Goal: Information Seeking & Learning: Learn about a topic

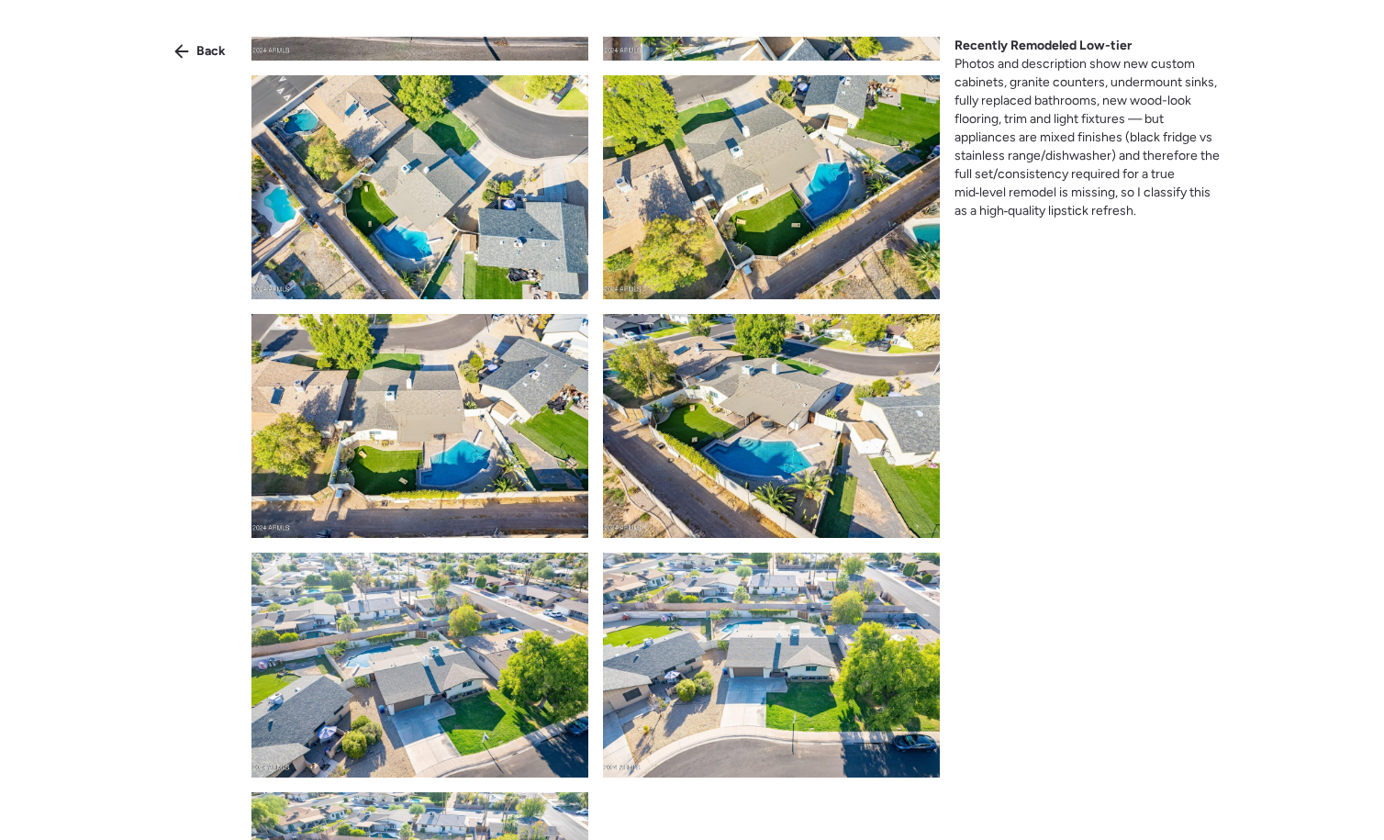
scroll to position [8068, 0]
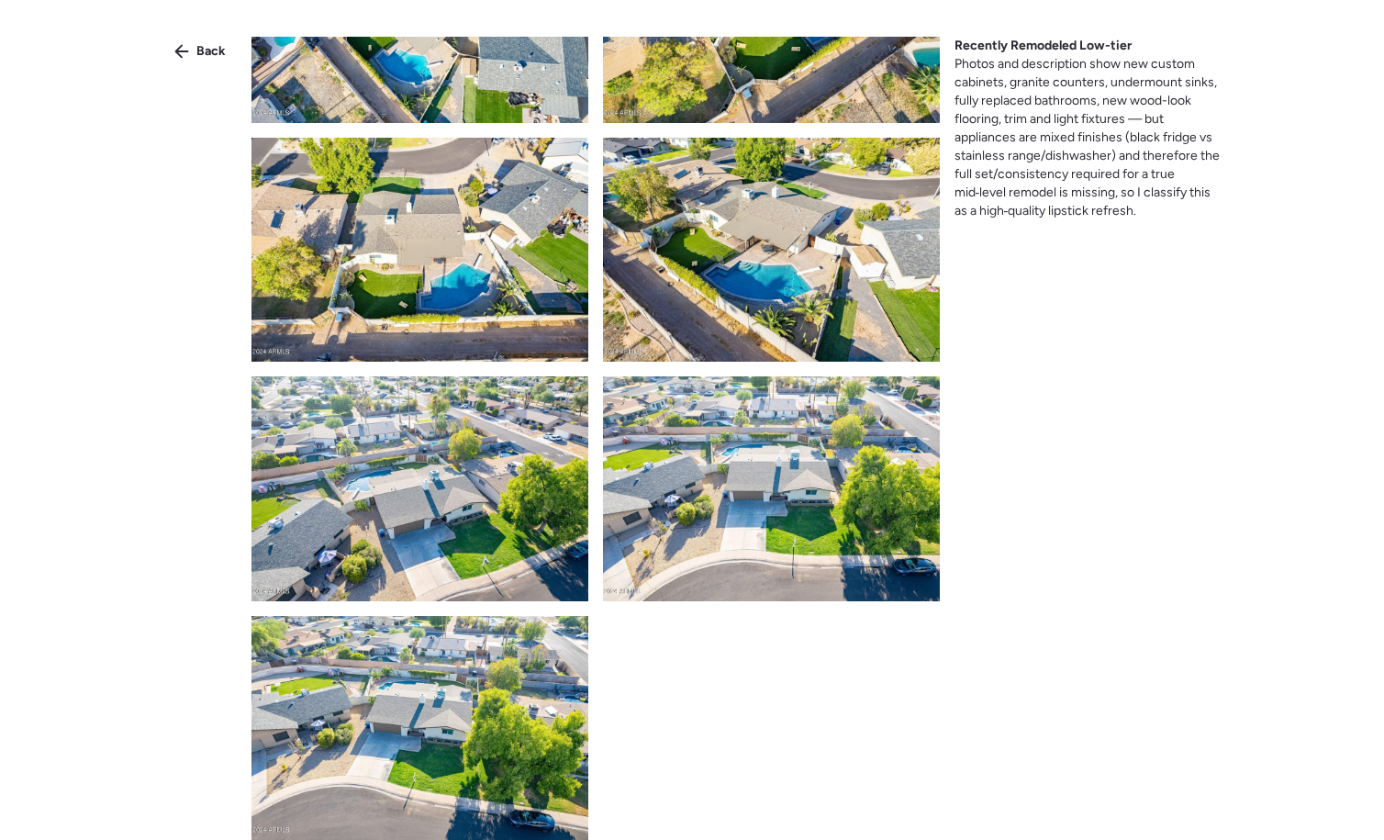
click at [855, 281] on img at bounding box center [771, 250] width 337 height 224
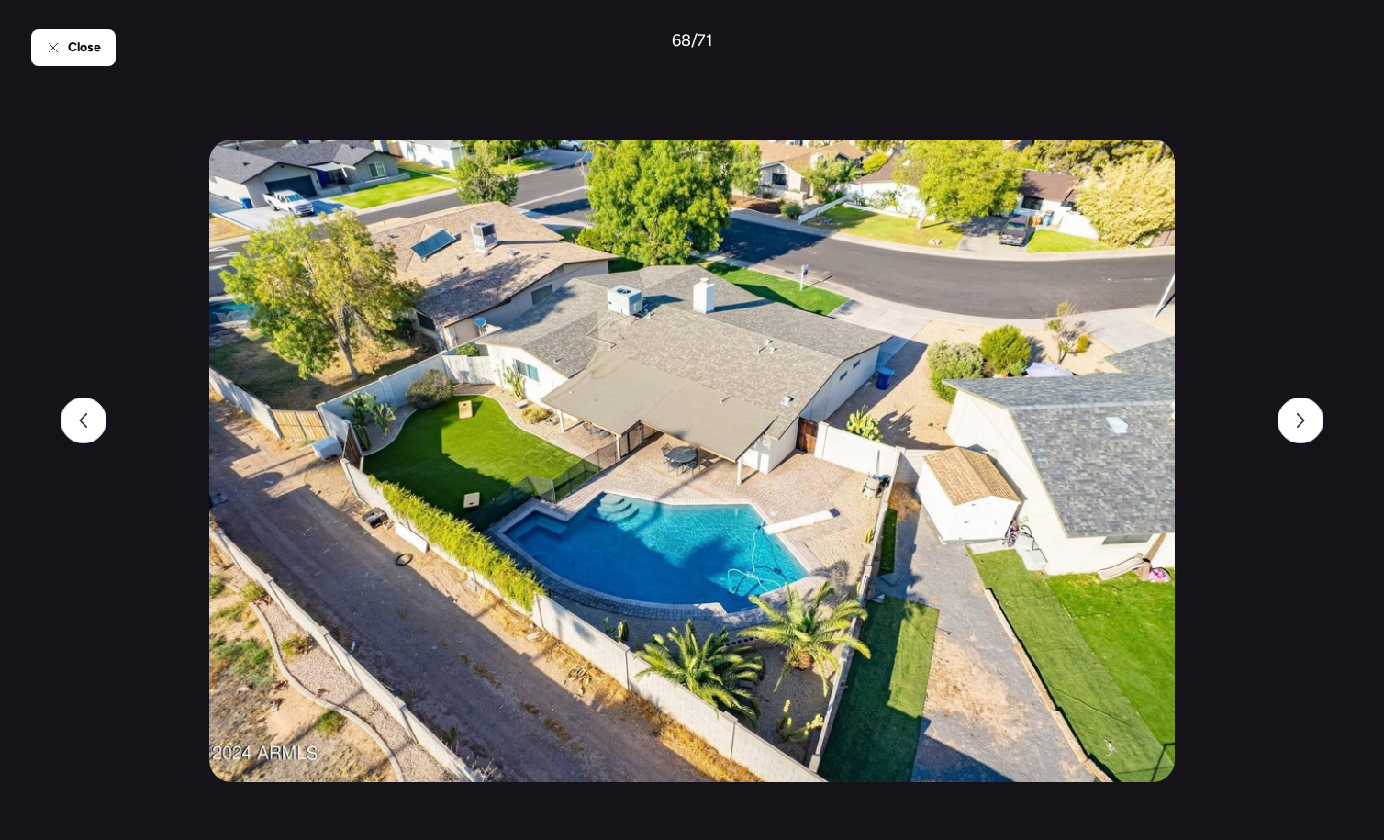
click at [936, 43] on div "Close 68 / 71" at bounding box center [692, 420] width 1322 height 840
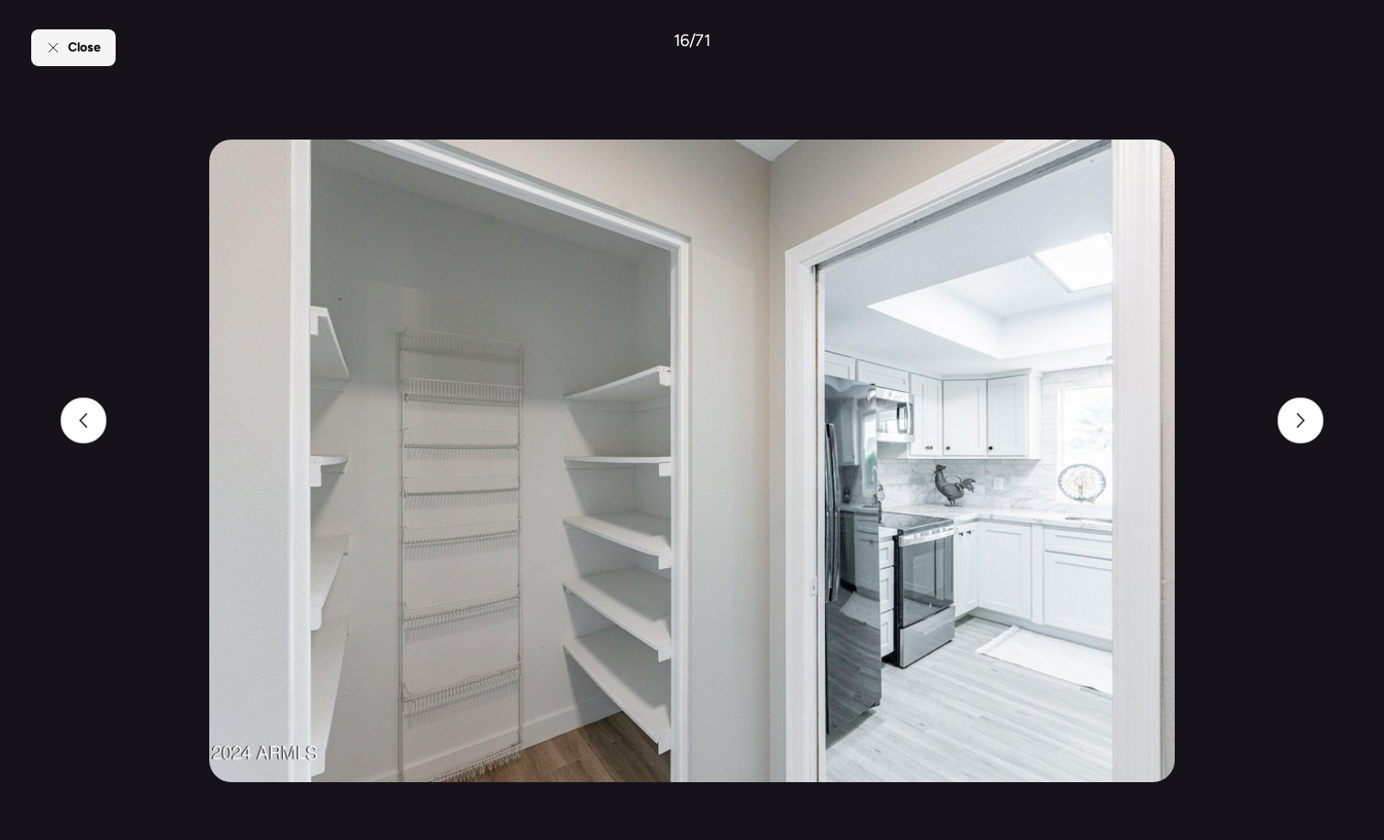
click at [89, 50] on span "Close" at bounding box center [84, 48] width 33 height 18
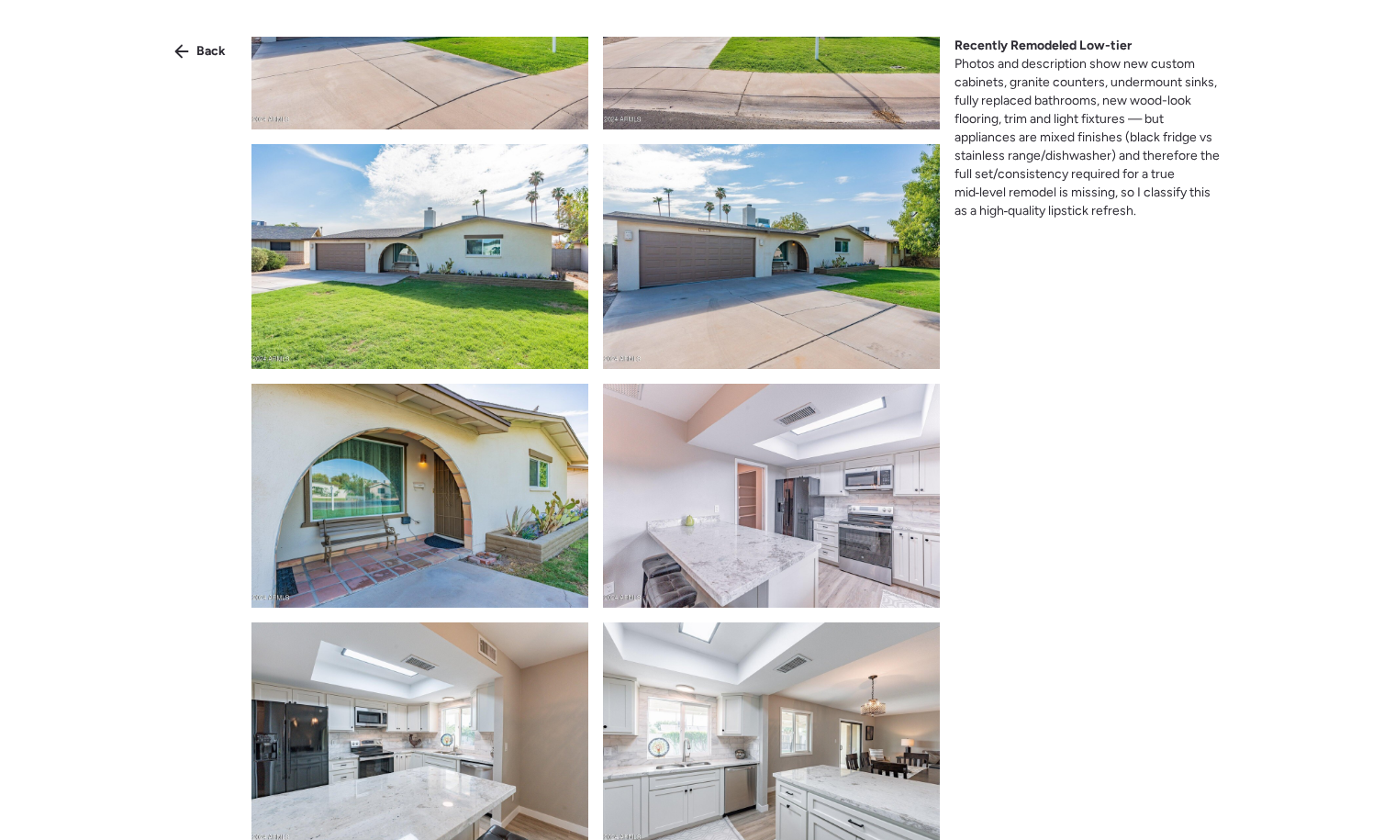
scroll to position [128, 0]
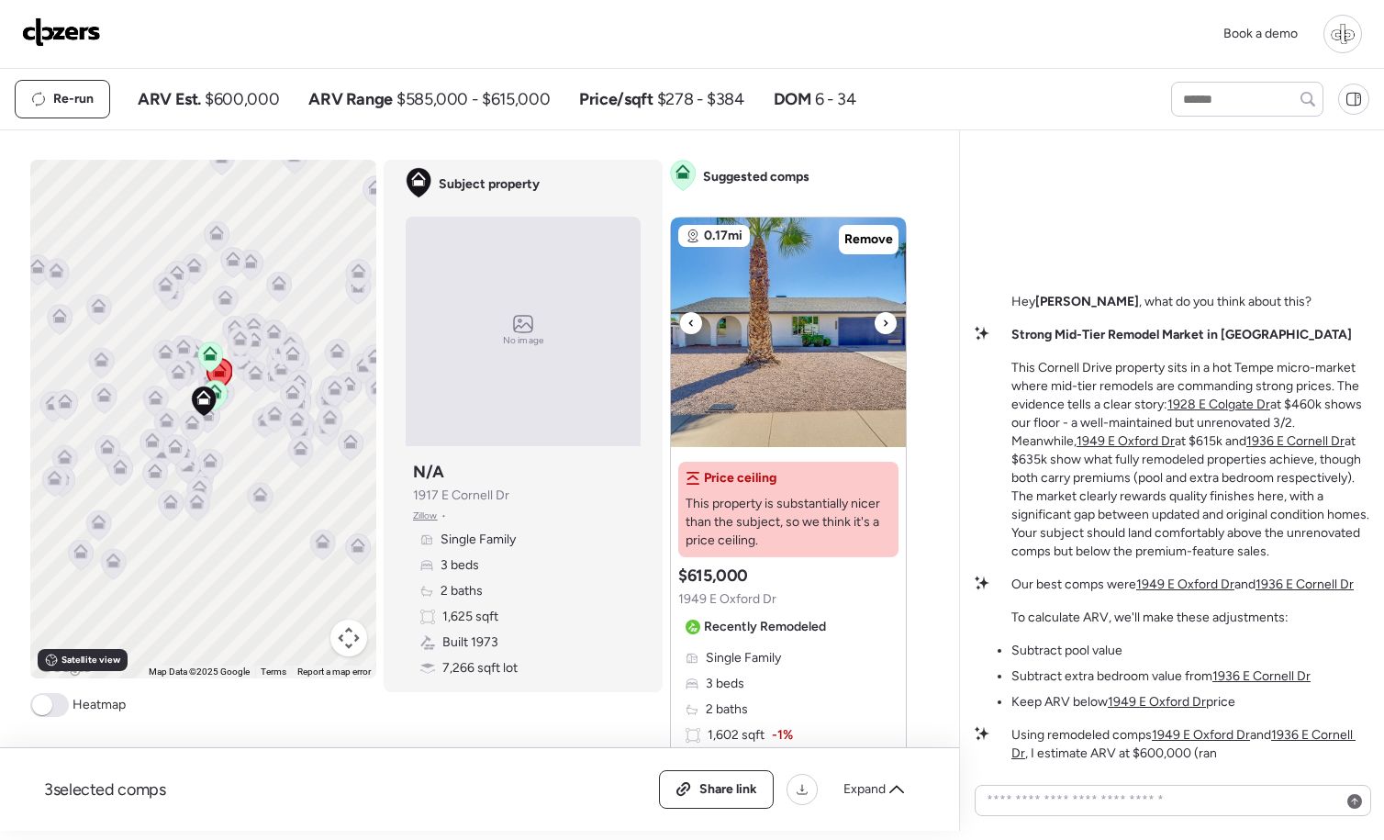
click at [853, 373] on img at bounding box center [788, 332] width 235 height 229
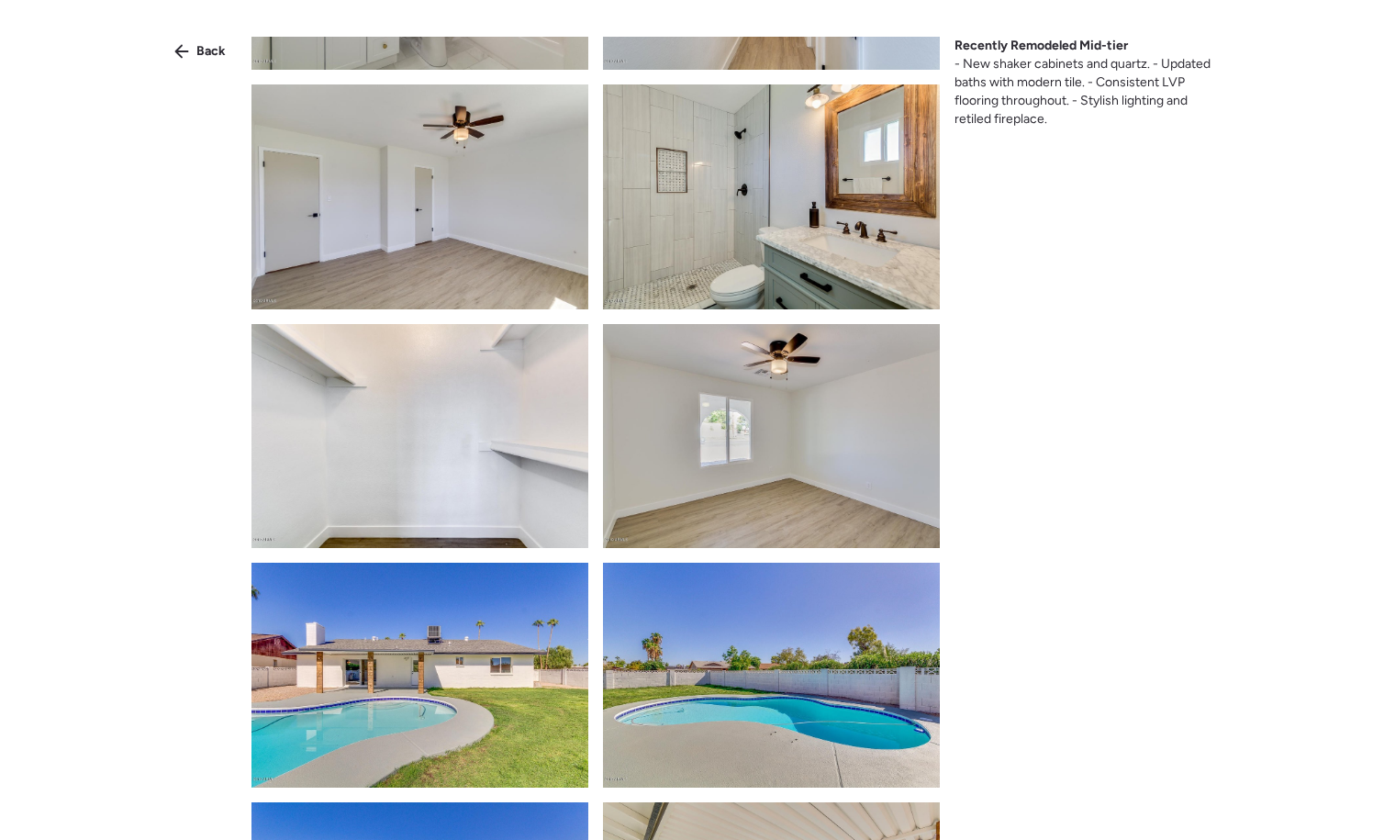
scroll to position [1576, 0]
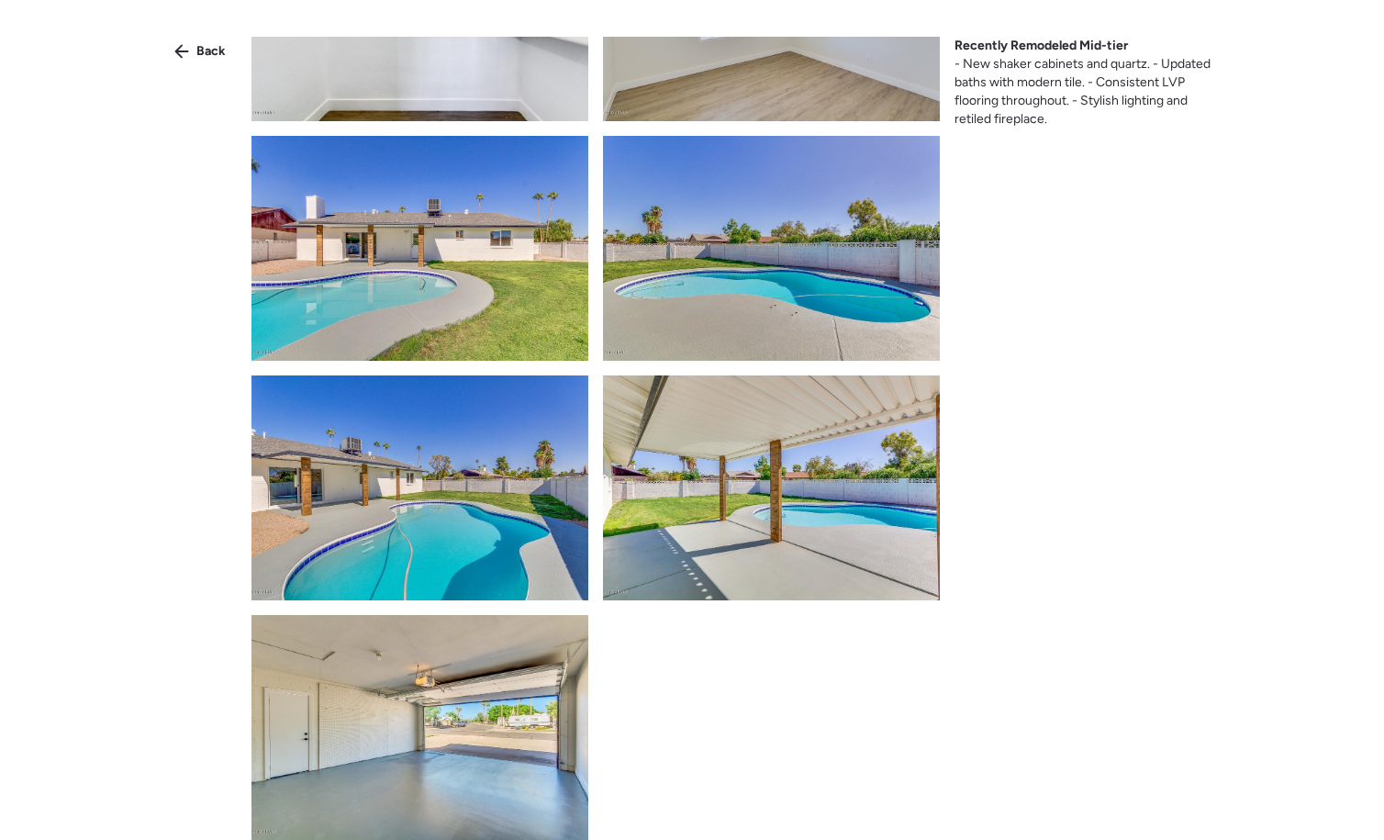
click at [168, 32] on div "Back Recently Remodeled Mid-tier - New shaker cabinets and quartz. - Updated ba…" at bounding box center [692, 453] width 1384 height 906
click at [174, 35] on div "Back Recently Remodeled Mid-tier - New shaker cabinets and quartz. - Updated ba…" at bounding box center [692, 453] width 1384 height 906
click at [187, 45] on icon at bounding box center [181, 51] width 15 height 15
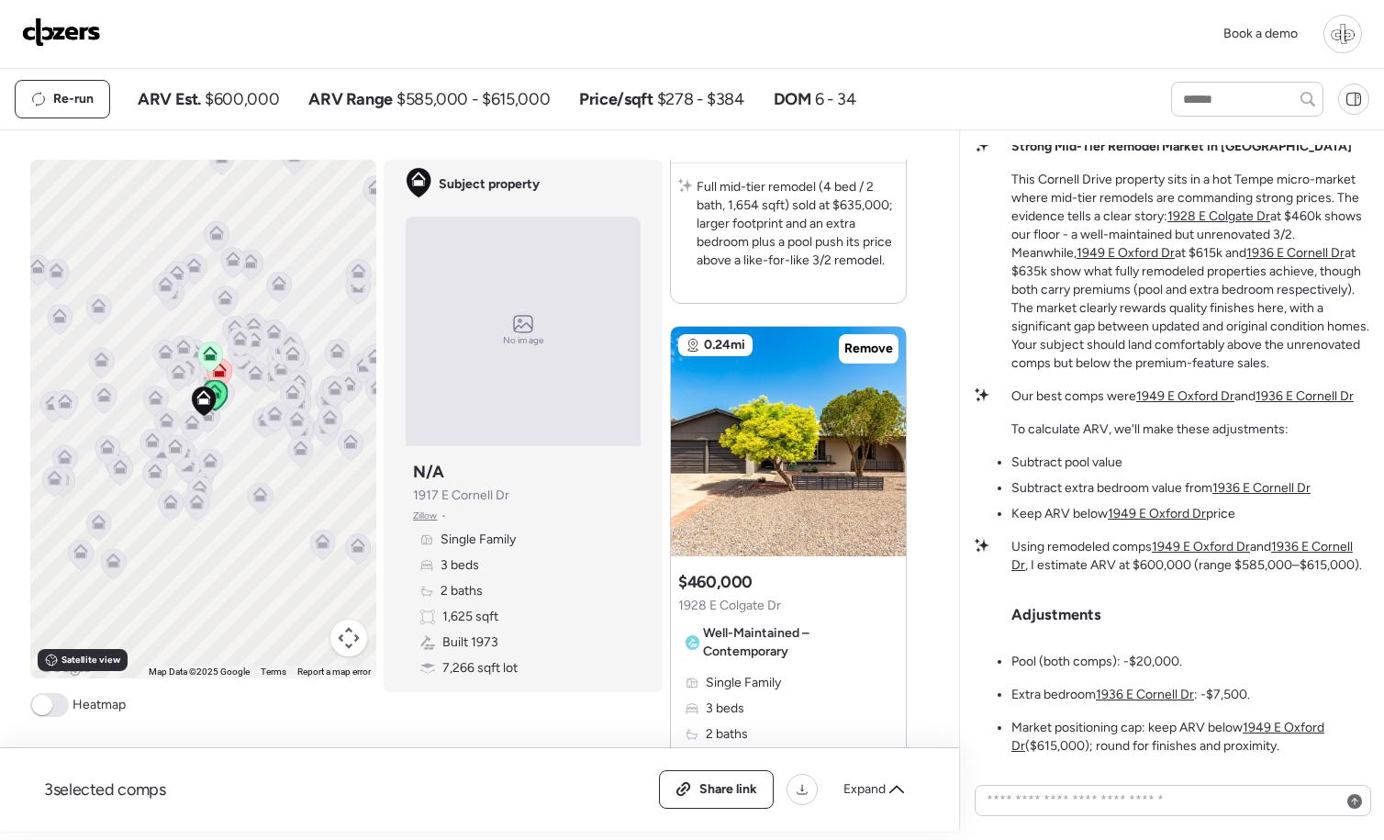
scroll to position [1680, 0]
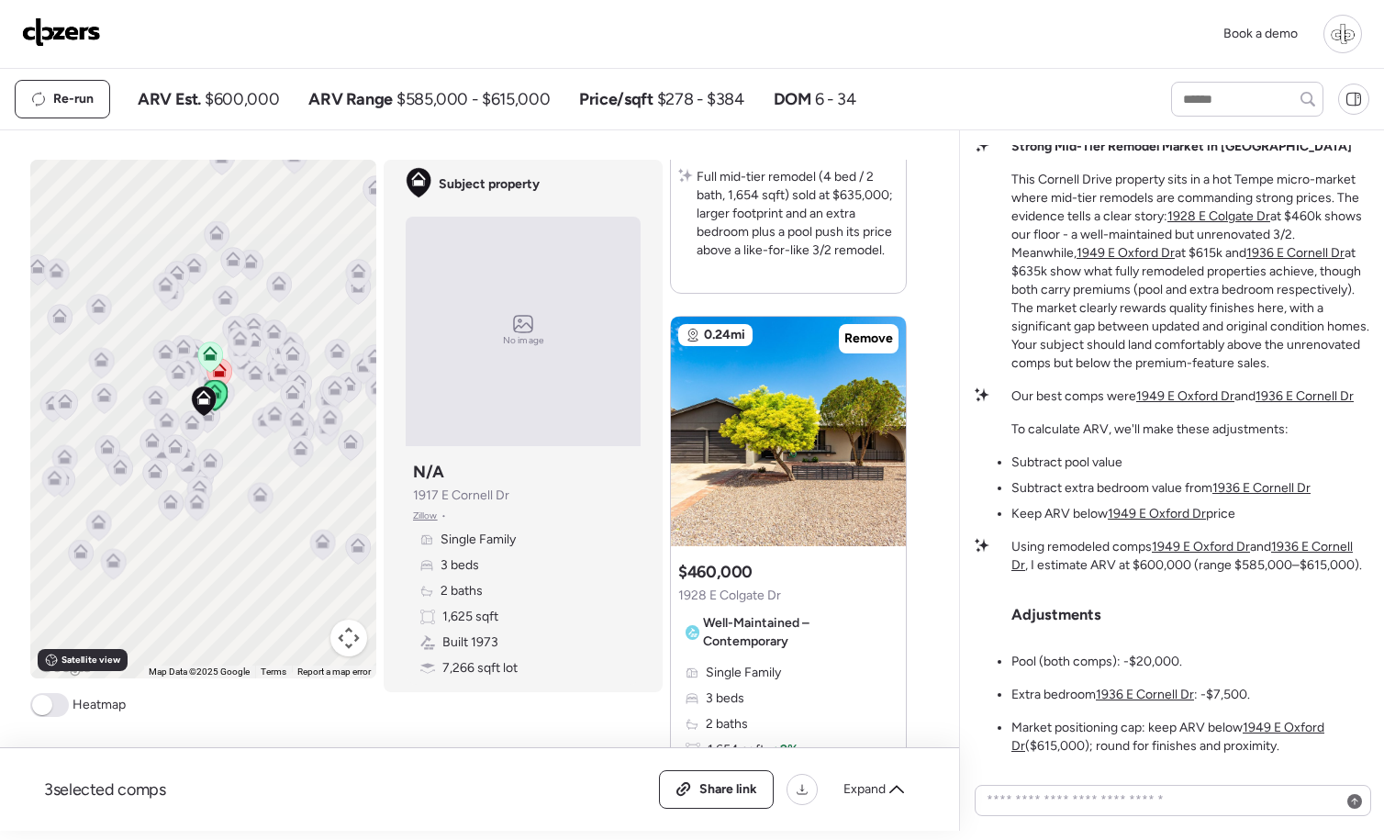
click at [756, 507] on img at bounding box center [788, 431] width 235 height 229
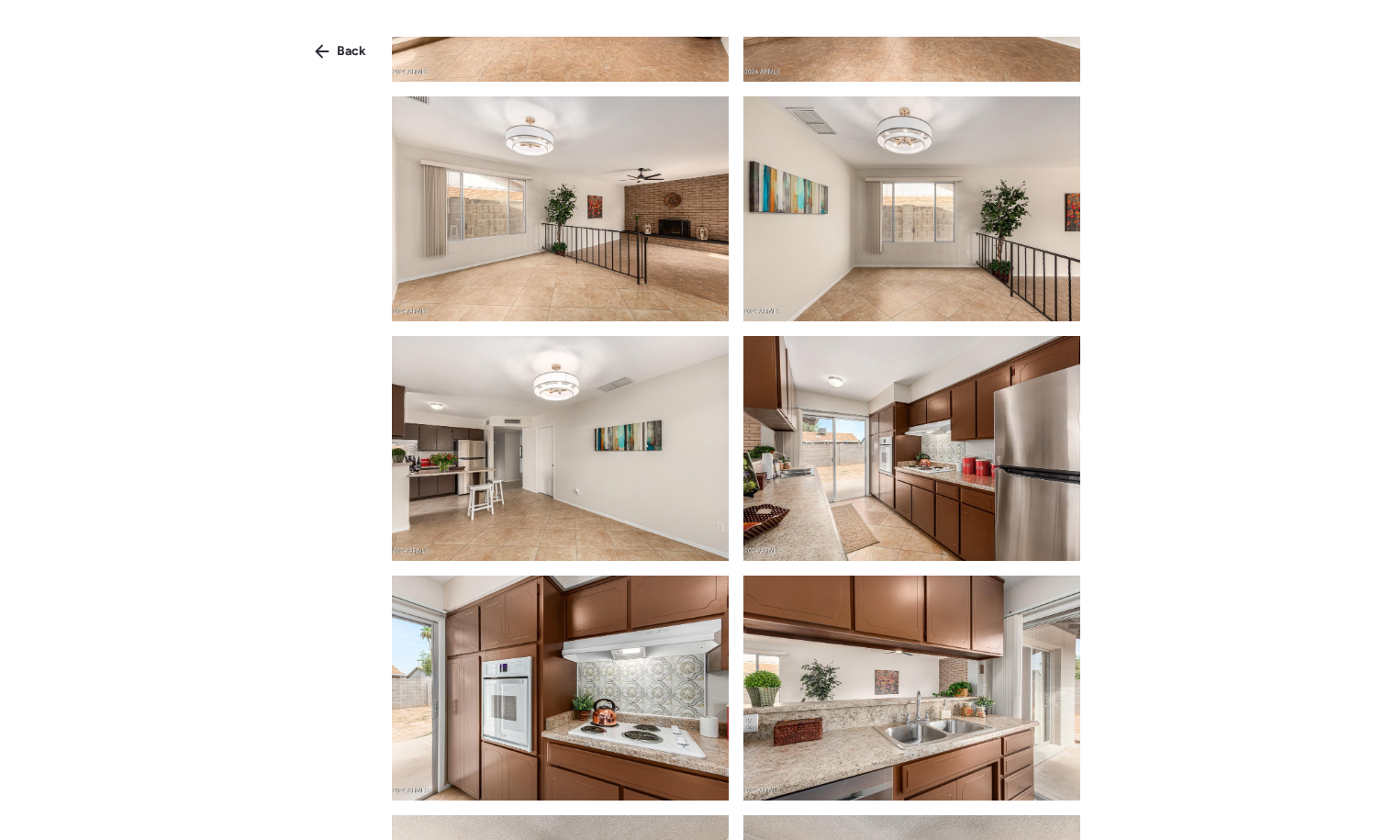
scroll to position [1898, 0]
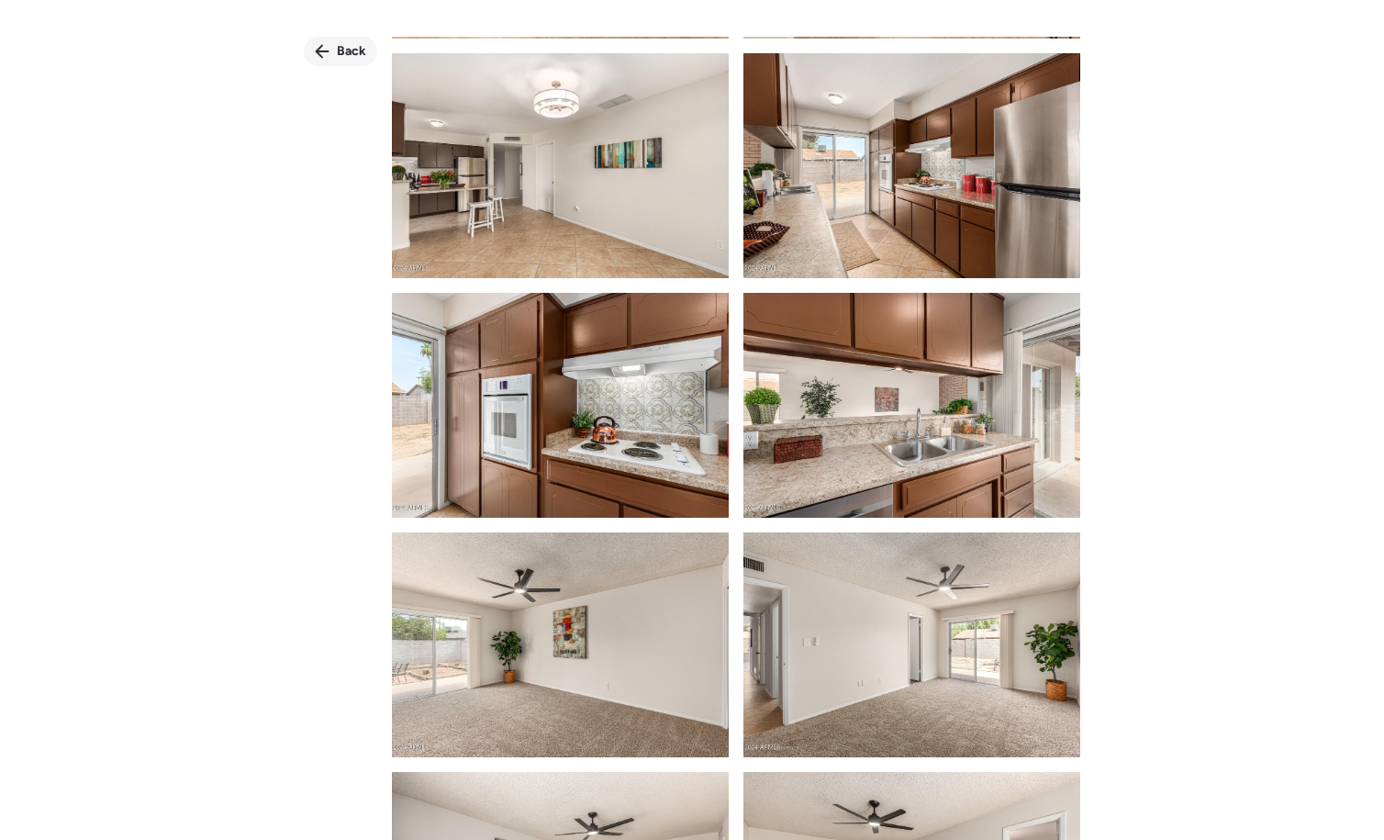
click at [332, 55] on div "Back" at bounding box center [340, 51] width 73 height 29
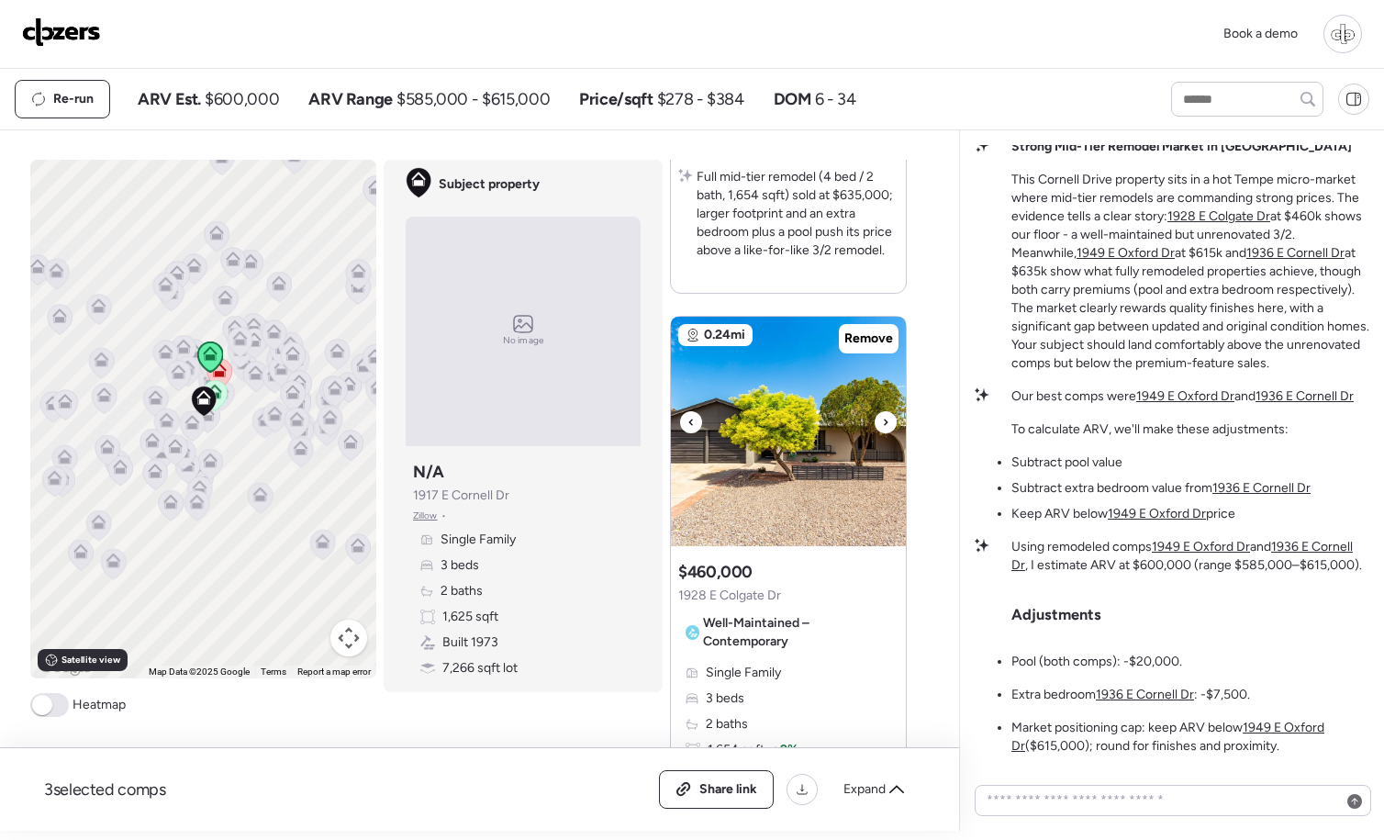
scroll to position [2120, 0]
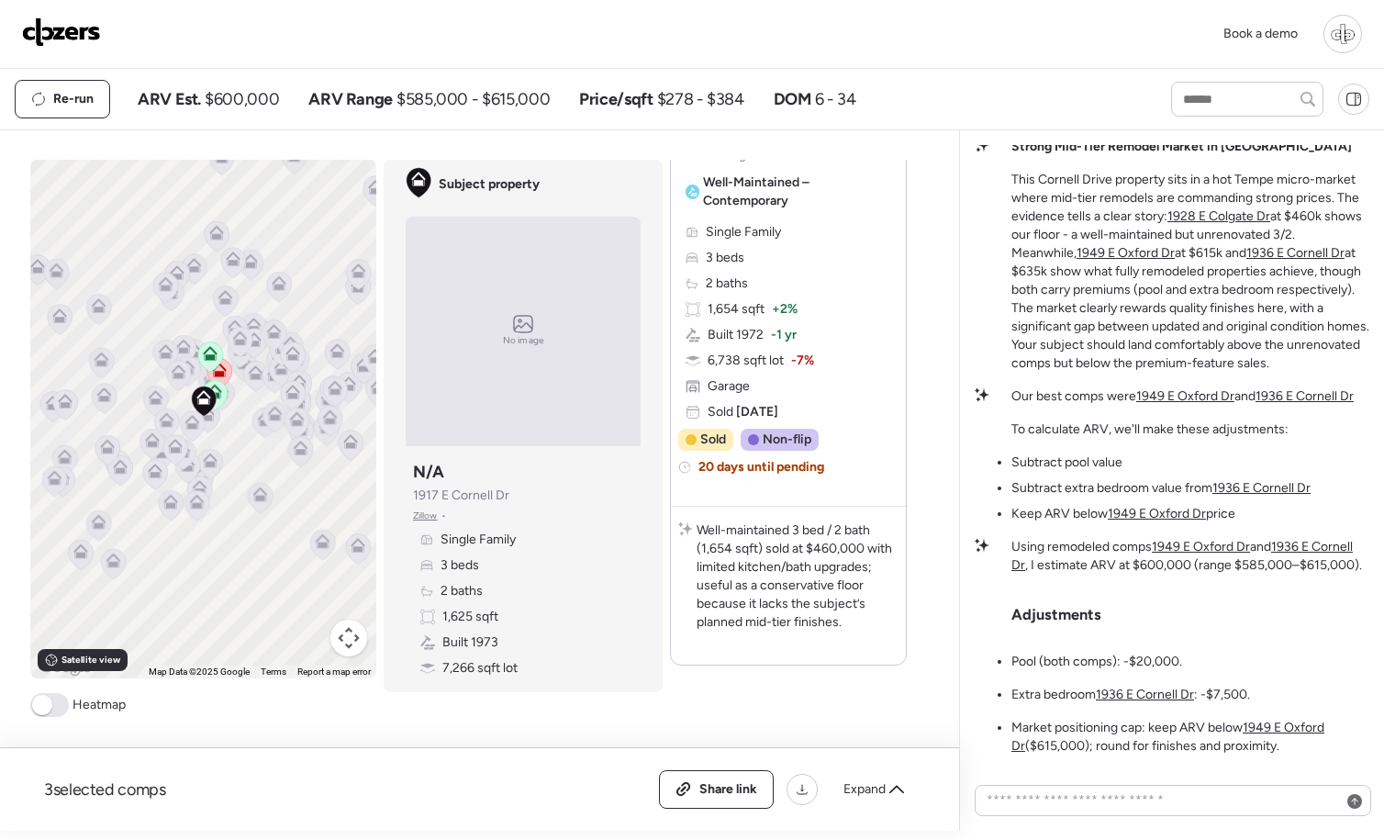
click at [1337, 618] on div "Using remodeled comps 1949 E Oxford Dr and [STREET_ADDRESS] , I estimate ARV at…" at bounding box center [1190, 650] width 358 height 225
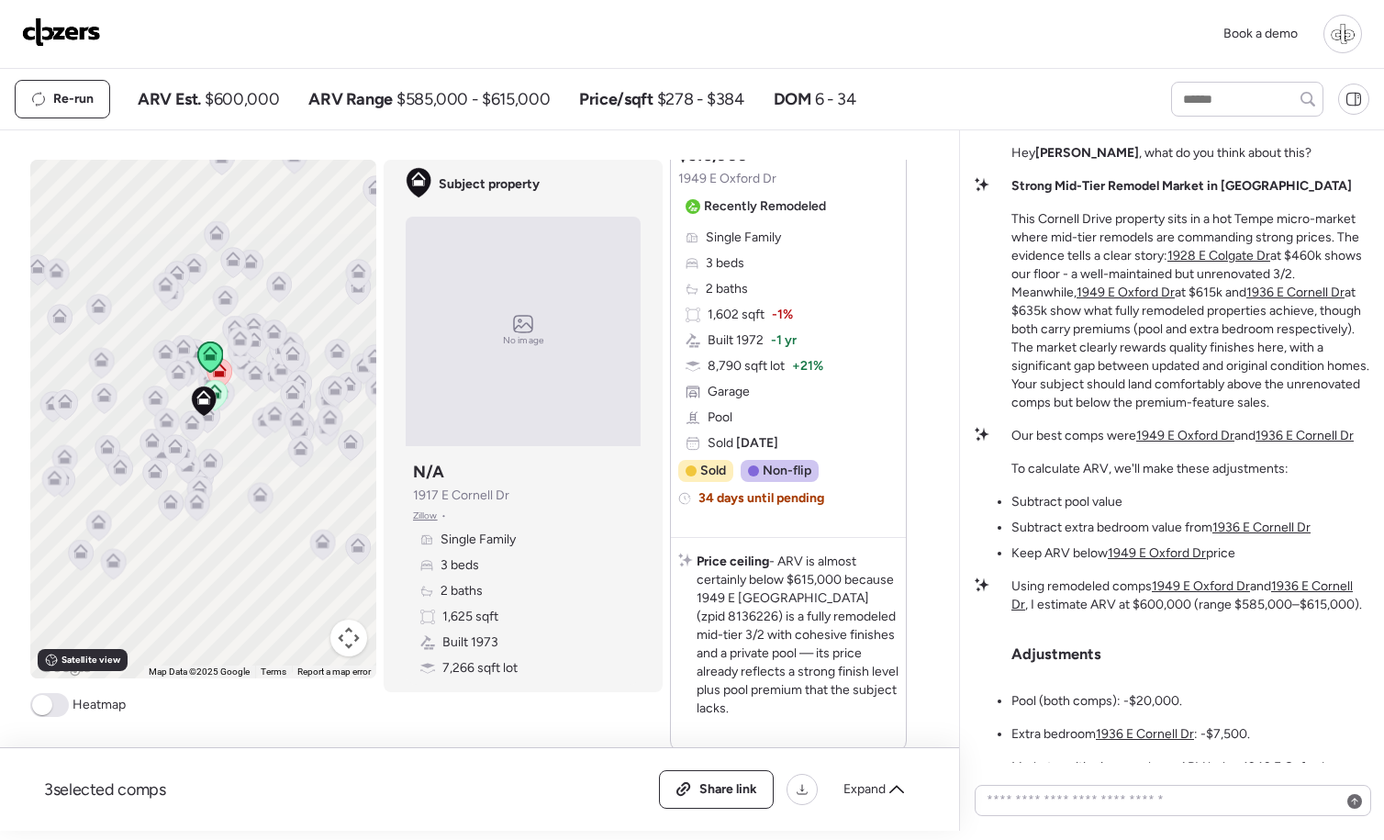
scroll to position [0, 0]
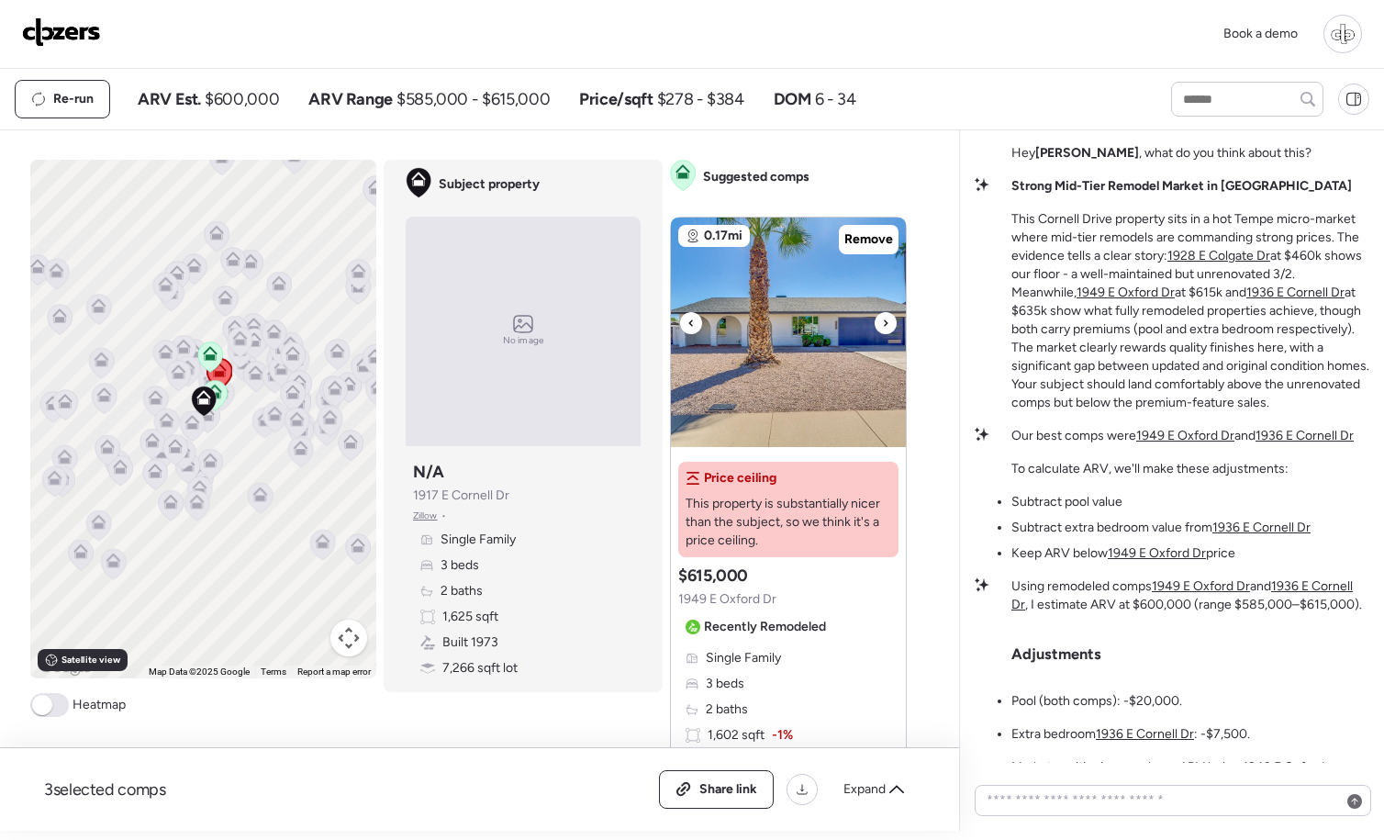
click at [815, 328] on img at bounding box center [788, 332] width 235 height 229
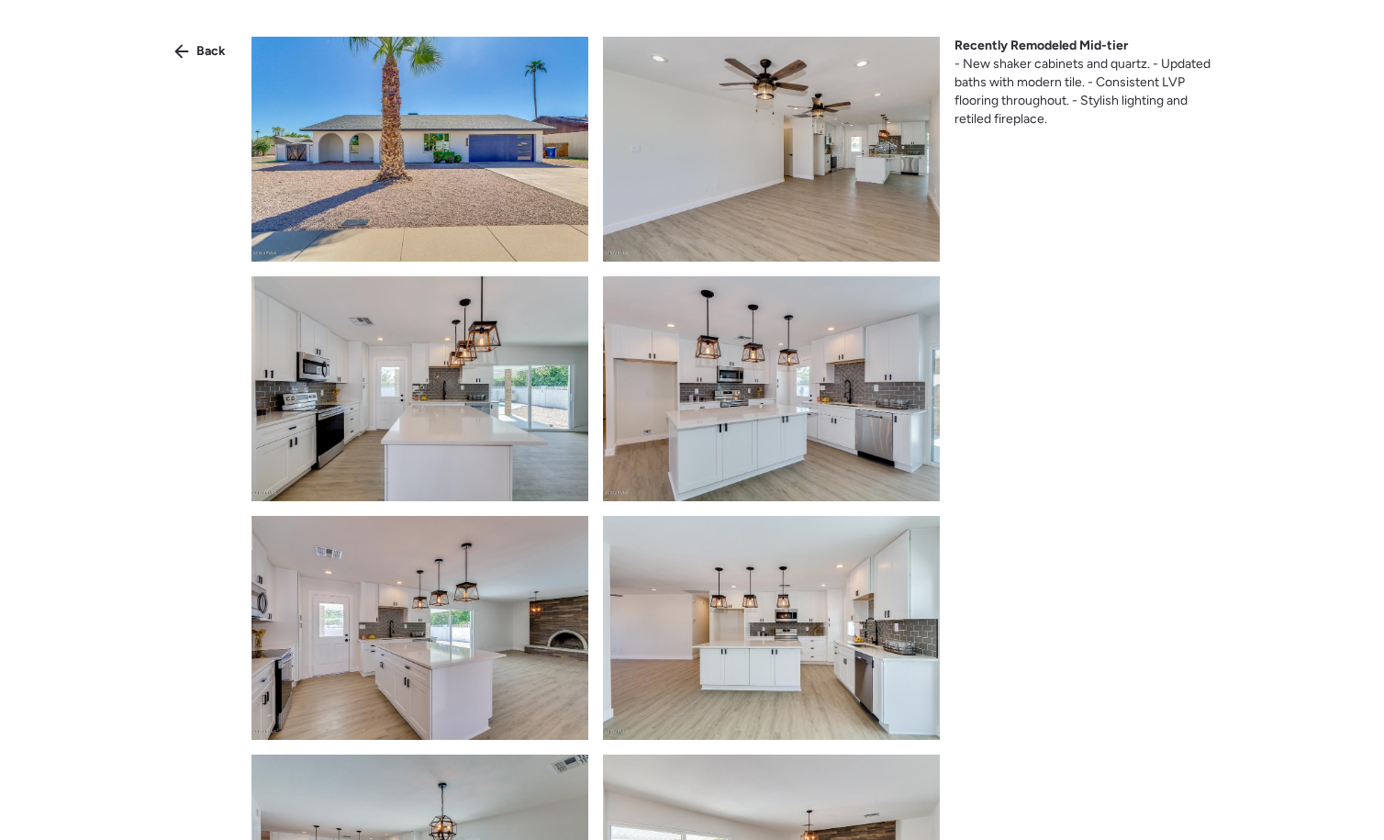
click at [789, 431] on img at bounding box center [771, 388] width 337 height 225
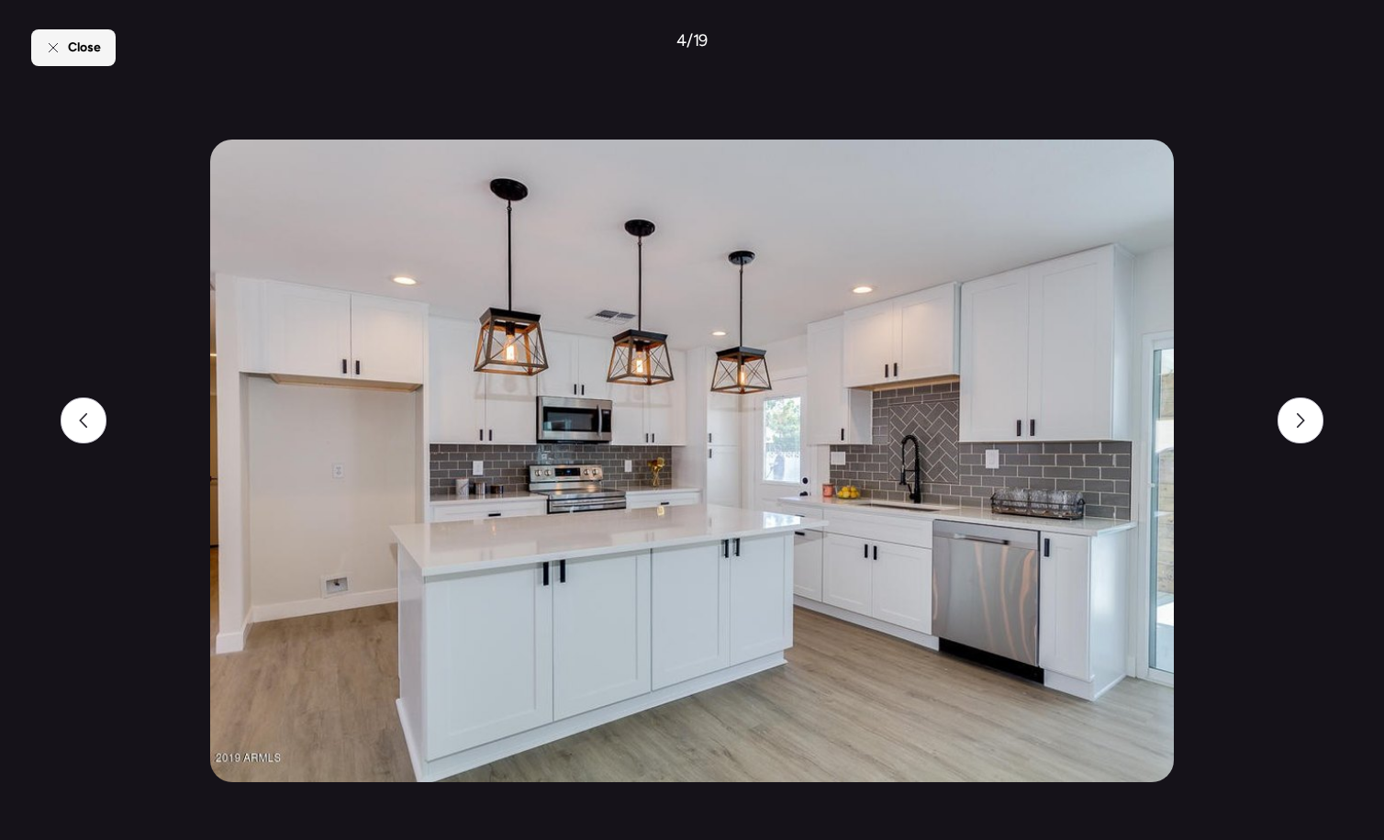
click at [88, 64] on div "Close" at bounding box center [73, 47] width 84 height 37
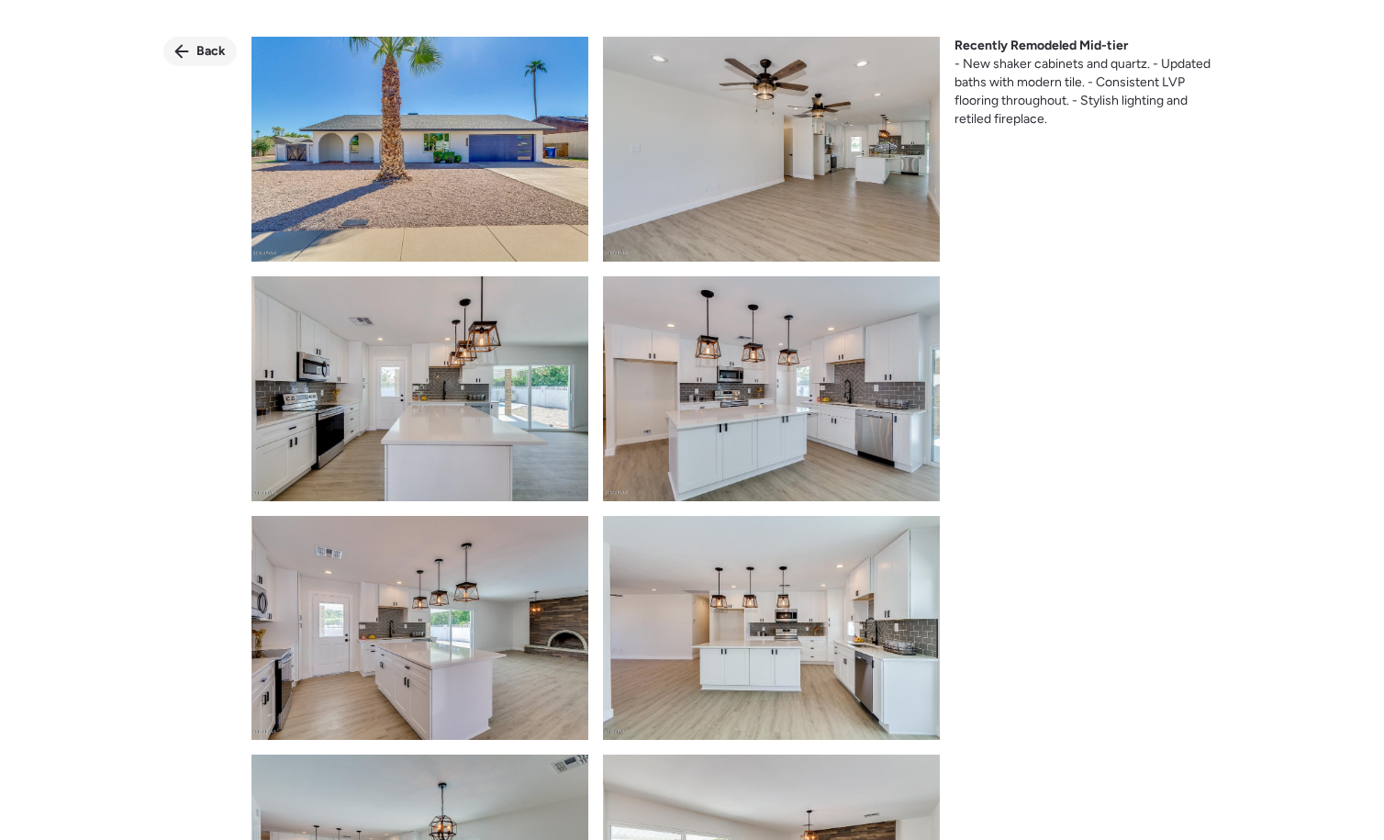
click at [191, 40] on div "Back" at bounding box center [199, 51] width 73 height 29
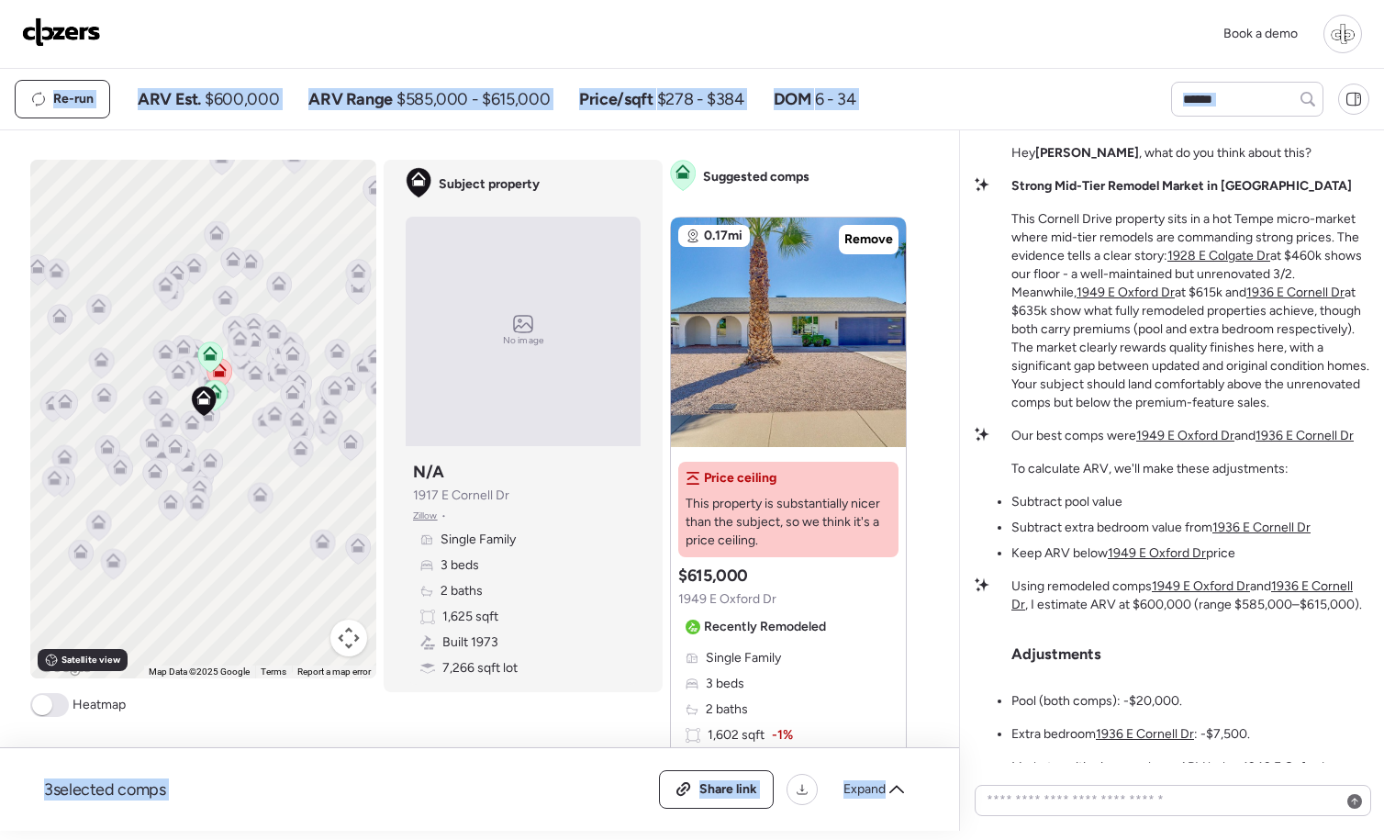
drag, startPoint x: 50, startPoint y: 109, endPoint x: 93, endPoint y: 275, distance: 171.4
click at [93, 275] on div "Book a demo Kept comps All (3) ARV (3) As-is (0) Novation (0) 0.17mi Remove $61…" at bounding box center [692, 415] width 1384 height 831
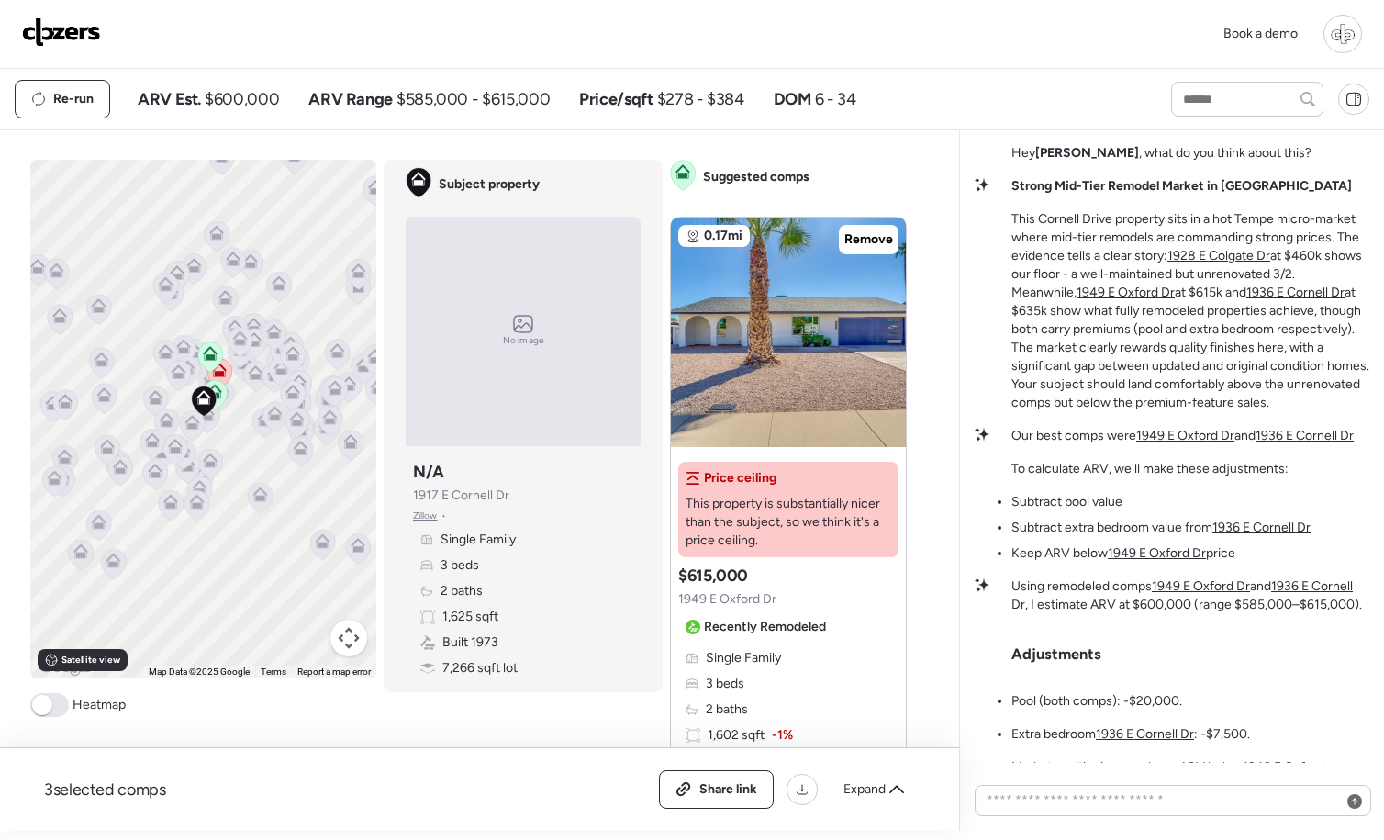
click at [307, 78] on div "Re-run ARV Est. $600,000 ARV Range $585,000 - $615,000 Price/sqft $278 - $384 D…" at bounding box center [692, 99] width 1384 height 61
drag, startPoint x: 1012, startPoint y: 222, endPoint x: 1266, endPoint y: 234, distance: 253.6
click at [1266, 234] on p "This Cornell Drive property sits in a hot Tempe micro-market where mid-tier rem…" at bounding box center [1190, 311] width 358 height 202
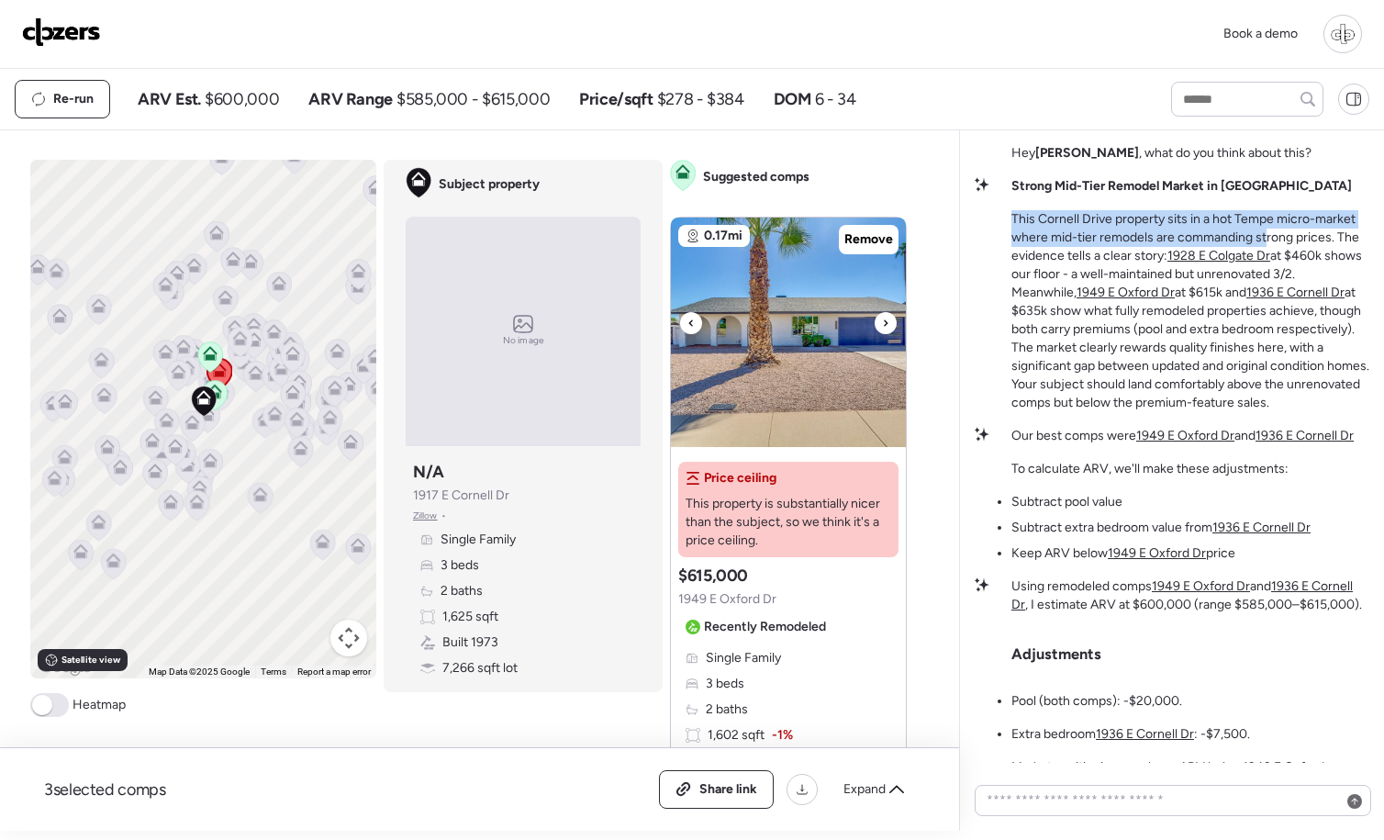
click at [743, 407] on img at bounding box center [788, 332] width 235 height 229
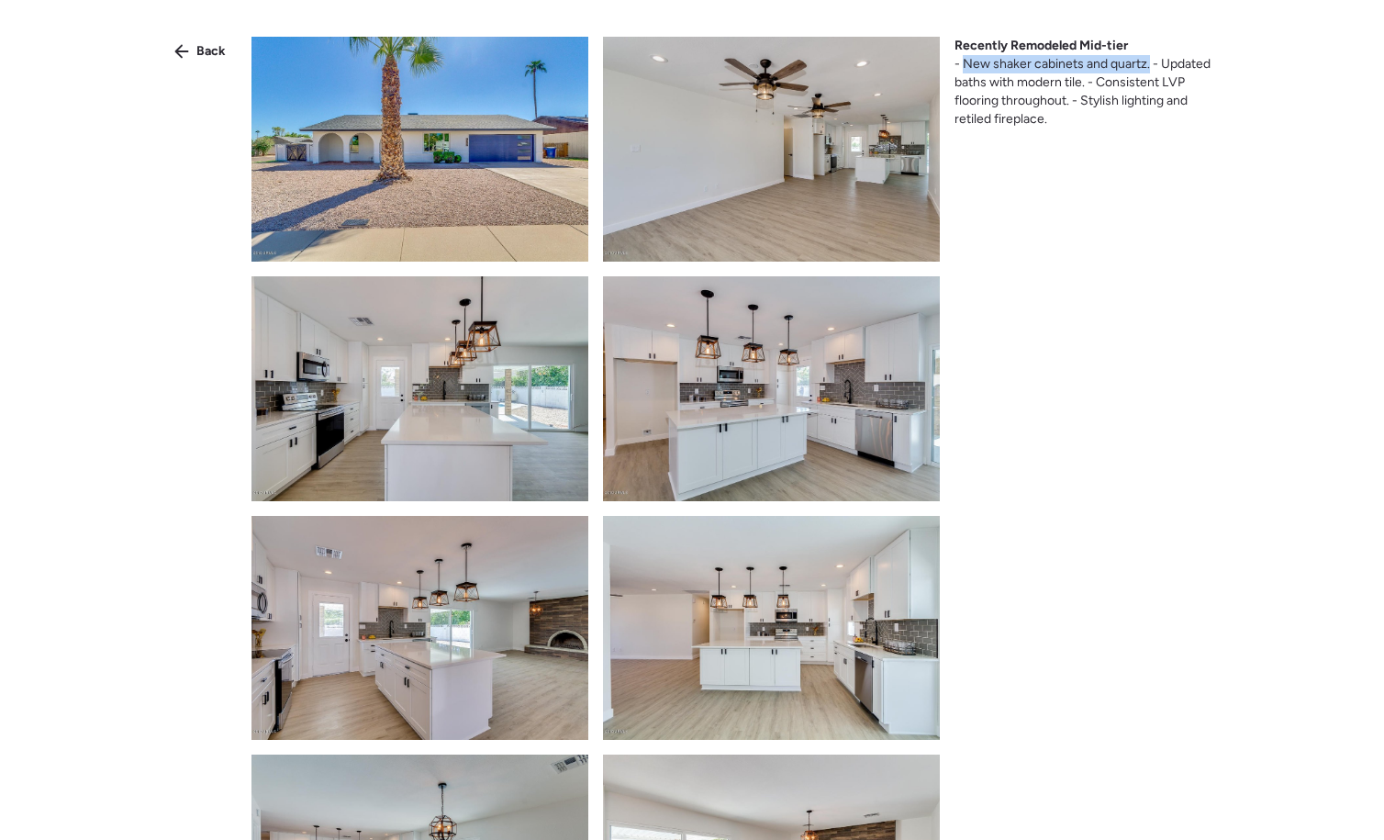
drag, startPoint x: 965, startPoint y: 68, endPoint x: 1147, endPoint y: 71, distance: 182.7
click at [1147, 71] on span "- New shaker cabinets and quartz. - Updated baths with modern tile. - Consisten…" at bounding box center [1083, 91] width 256 height 71
copy span "New shaker cabinets and quartz."
drag, startPoint x: 1162, startPoint y: 61, endPoint x: 1083, endPoint y: 83, distance: 81.7
click at [1083, 83] on span "- New shaker cabinets and quartz. - Updated baths with modern tile. - Consisten…" at bounding box center [1083, 91] width 256 height 71
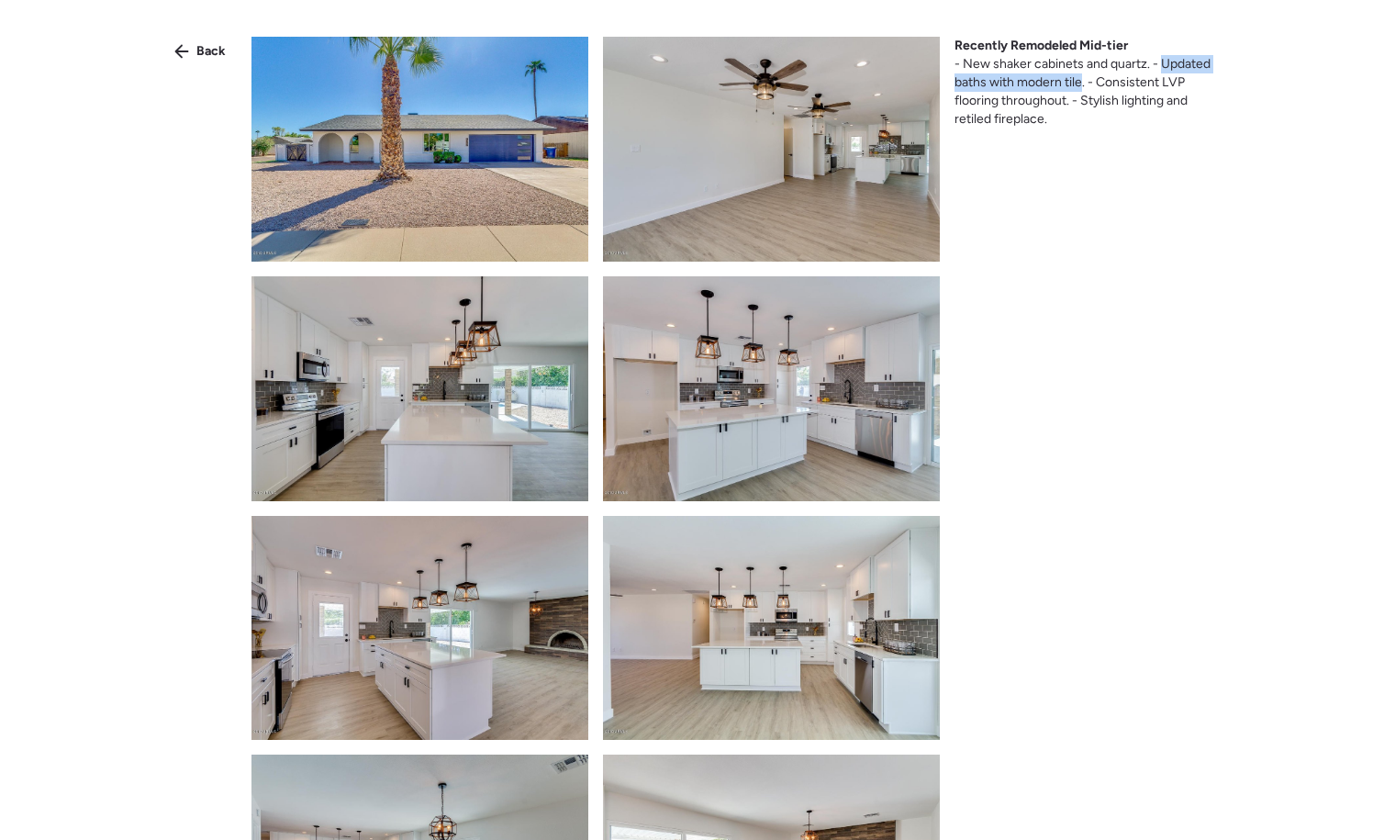
copy span "Updated baths with modern tile"
drag, startPoint x: 1092, startPoint y: 83, endPoint x: 1066, endPoint y: 106, distance: 35.1
click at [1066, 106] on span "- New shaker cabinets and quartz. - Updated baths with modern tile. - Consisten…" at bounding box center [1083, 91] width 256 height 71
copy span "Consistent LVP flooring throughout"
drag, startPoint x: 1081, startPoint y: 100, endPoint x: 1100, endPoint y: 118, distance: 26.6
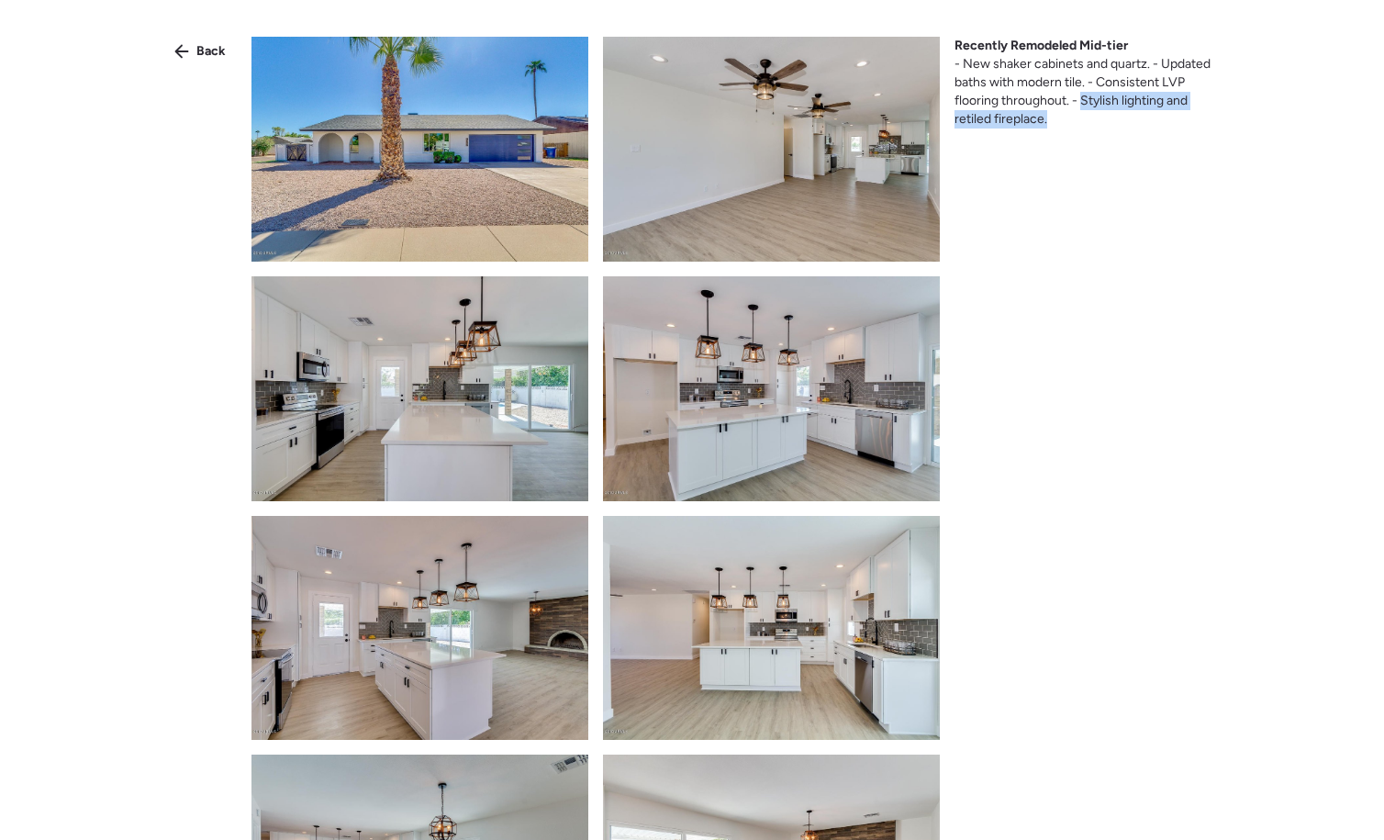
click at [1100, 118] on div "Recently Remodeled Mid-tier - New shaker cabinets and quartz. - Updated baths w…" at bounding box center [1088, 83] width 267 height 92
click at [1187, 275] on div "Back Recently Remodeled Mid-tier - New shaker cabinets and quartz. - Updated ba…" at bounding box center [692, 453] width 1384 height 906
